Goal: Task Accomplishment & Management: Use online tool/utility

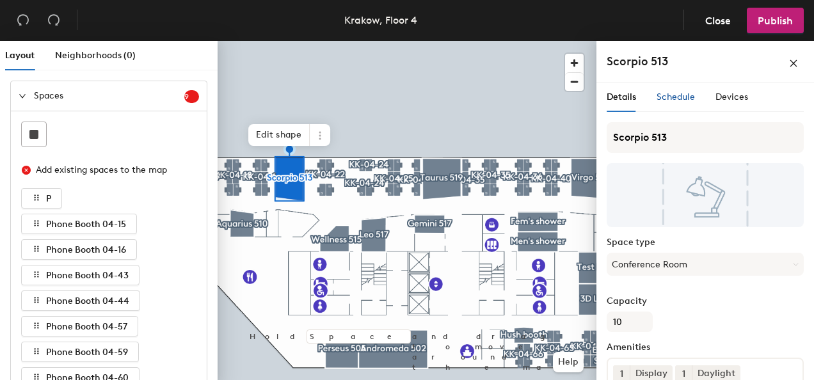
click at [671, 99] on span "Schedule" at bounding box center [676, 97] width 38 height 11
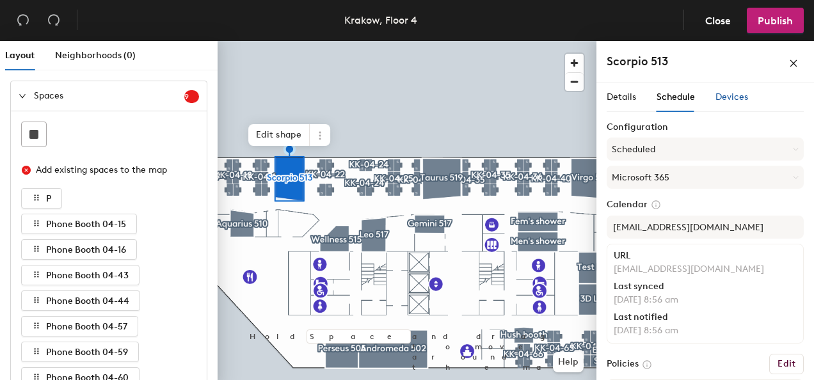
click at [728, 92] on span "Devices" at bounding box center [732, 97] width 33 height 11
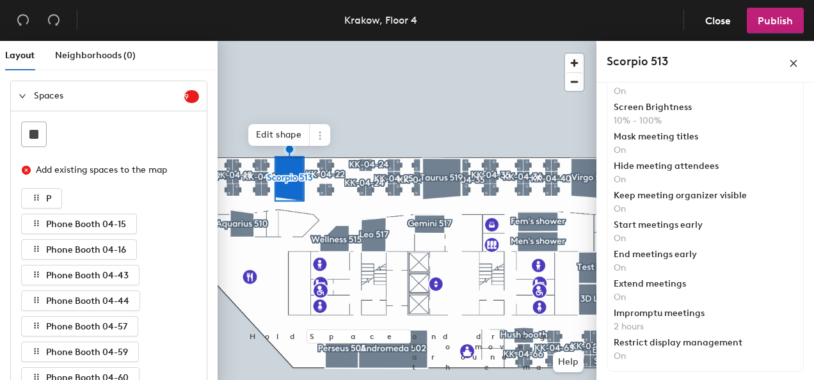
scroll to position [250, 0]
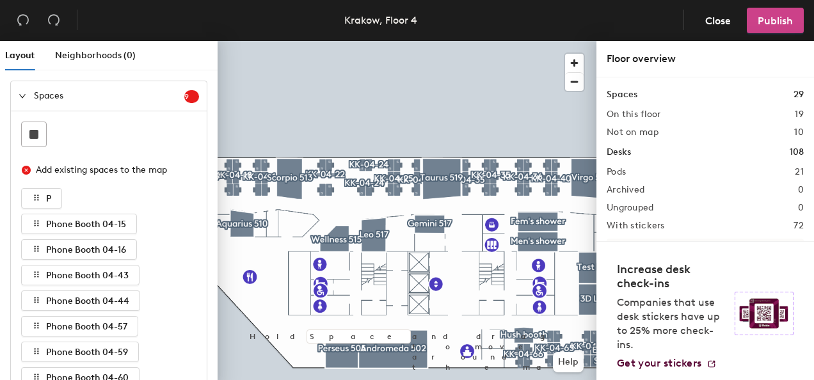
click at [777, 24] on span "Publish" at bounding box center [775, 21] width 35 height 12
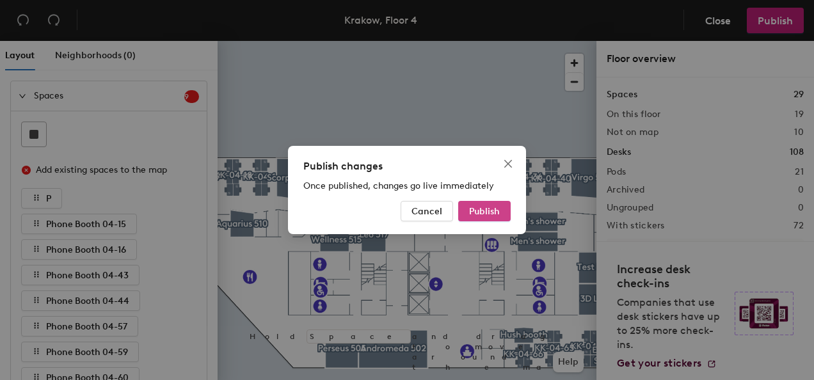
click at [480, 211] on span "Publish" at bounding box center [484, 211] width 31 height 11
